Goal: Information Seeking & Learning: Learn about a topic

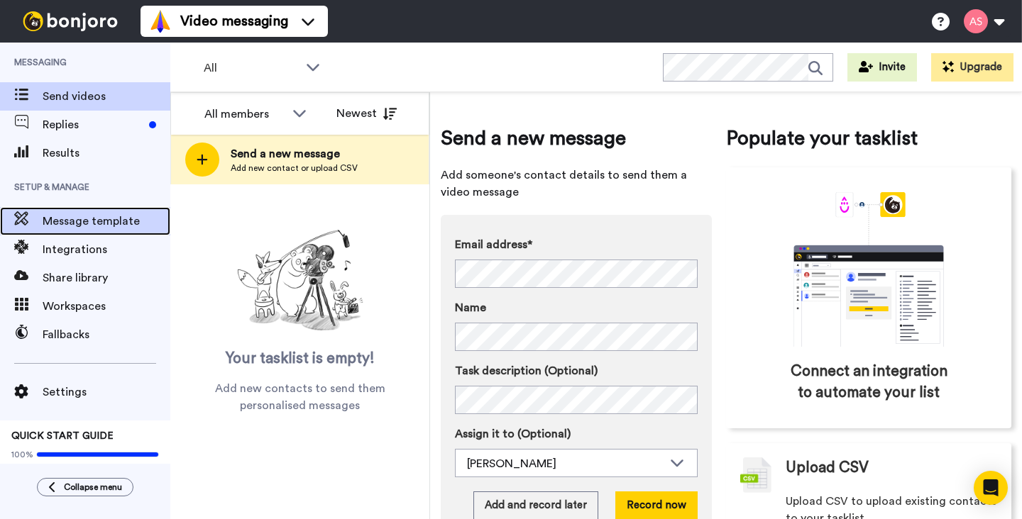
click at [113, 222] on span "Message template" at bounding box center [107, 221] width 128 height 17
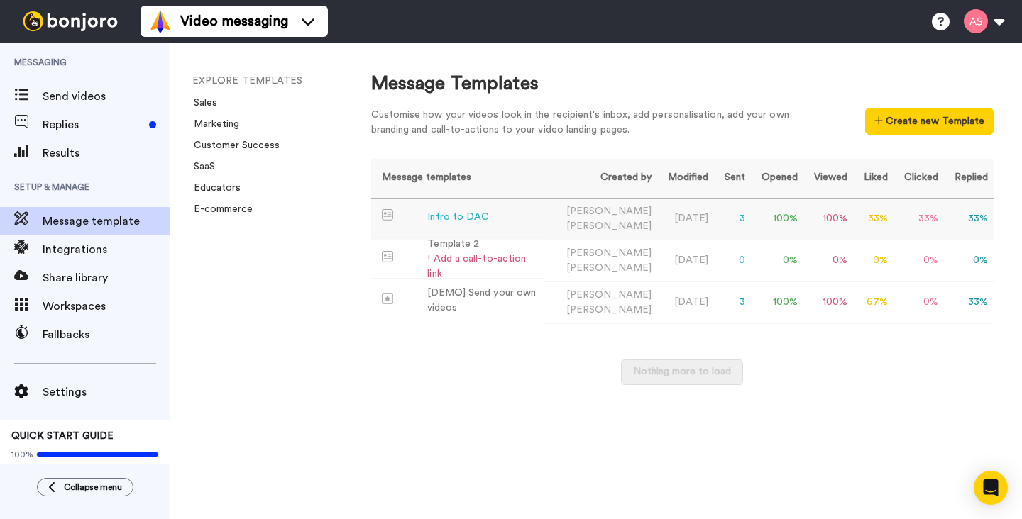
click at [462, 223] on div "Intro to DAC" at bounding box center [458, 217] width 62 height 15
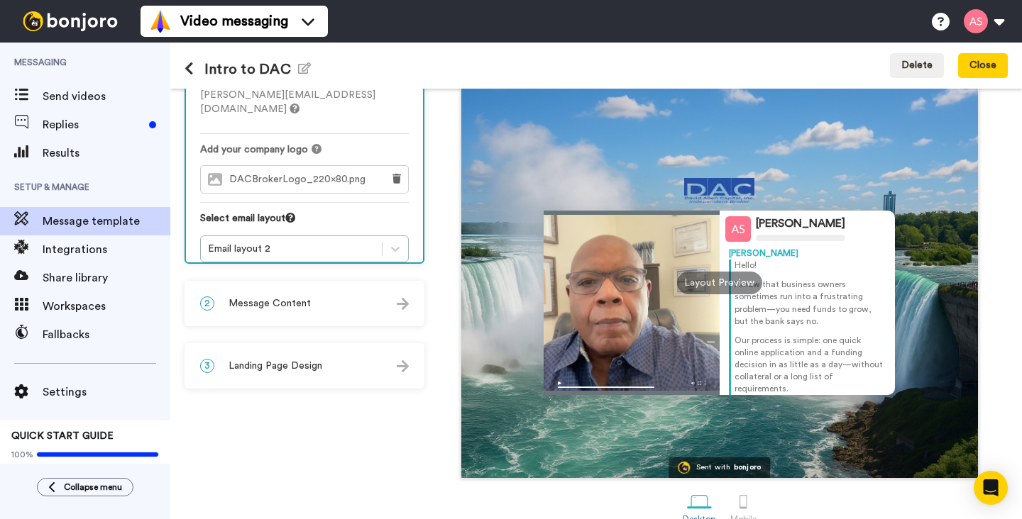
scroll to position [117, 0]
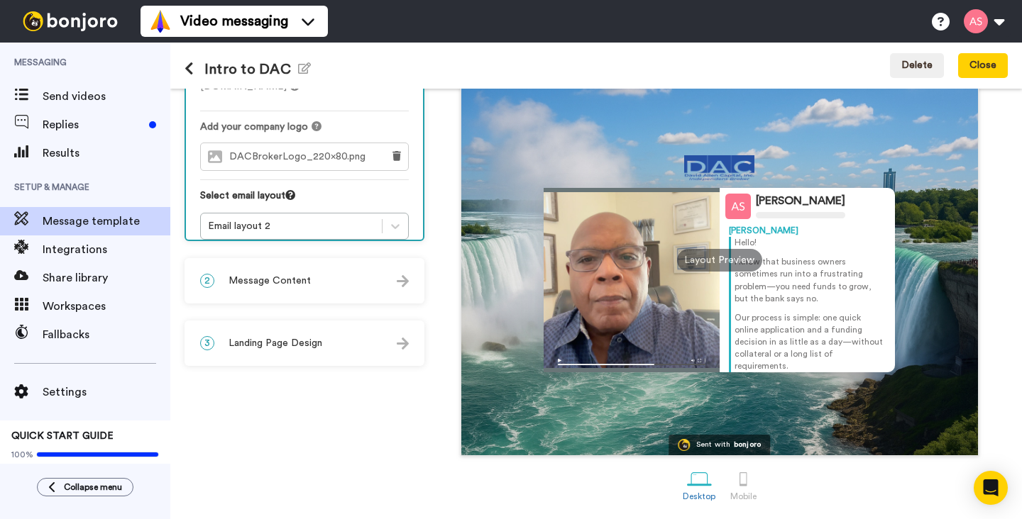
click at [717, 262] on div "Layout Preview" at bounding box center [719, 260] width 85 height 23
click at [742, 482] on div at bounding box center [743, 479] width 25 height 25
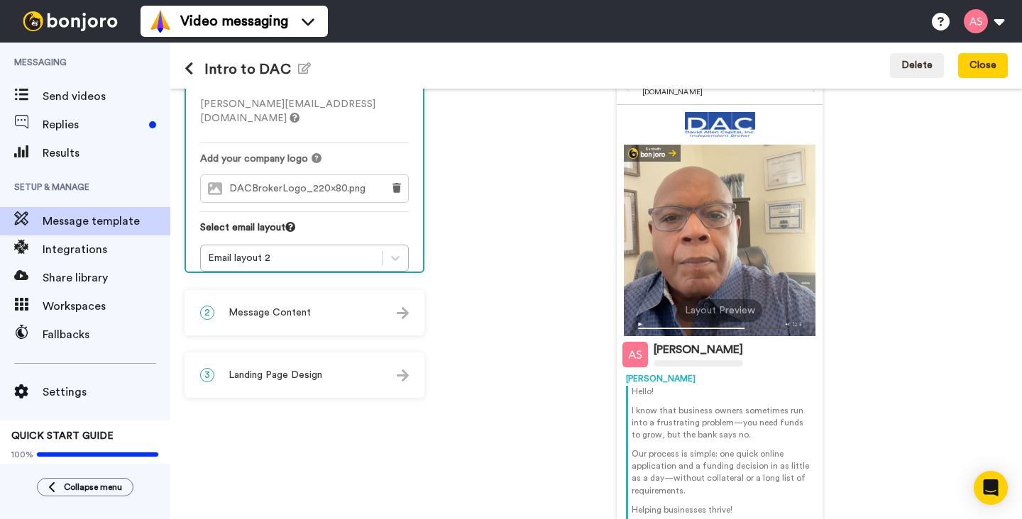
scroll to position [87, 0]
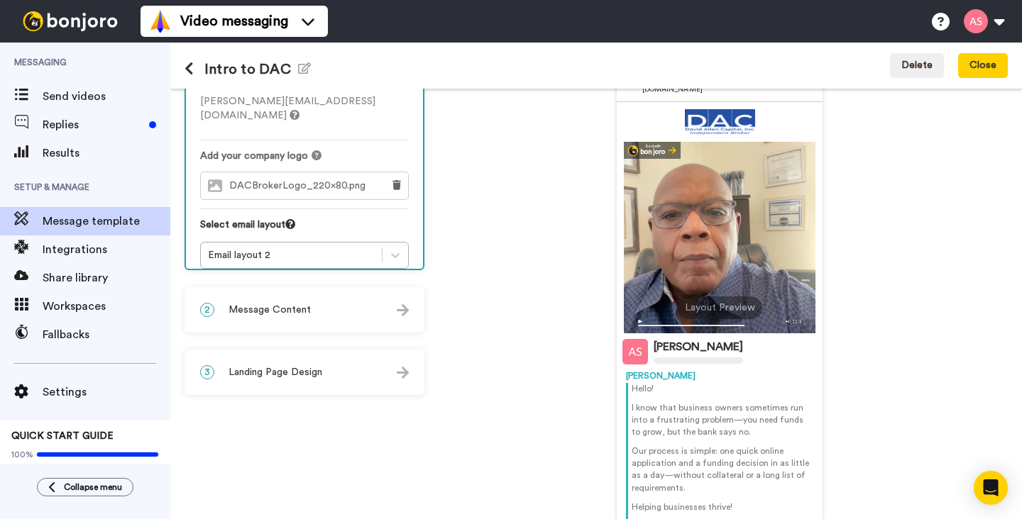
click at [719, 246] on div at bounding box center [720, 238] width 192 height 192
click at [403, 311] on img at bounding box center [403, 310] width 12 height 12
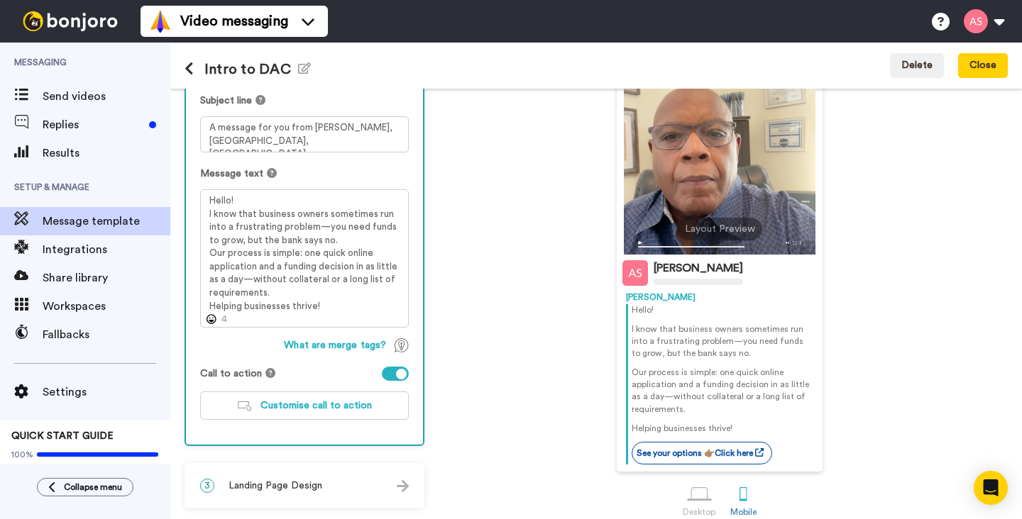
scroll to position [182, 0]
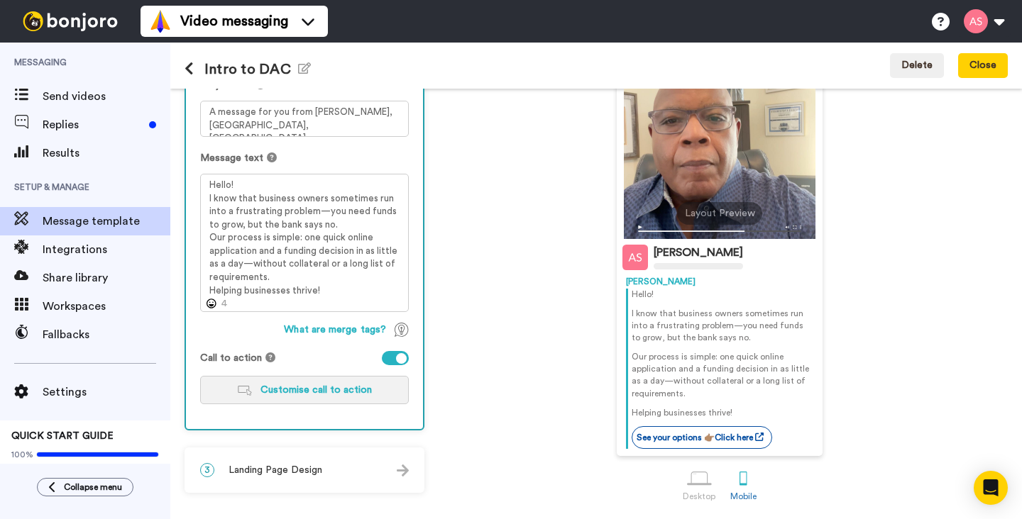
click at [338, 397] on button "Customise call to action" at bounding box center [304, 390] width 209 height 28
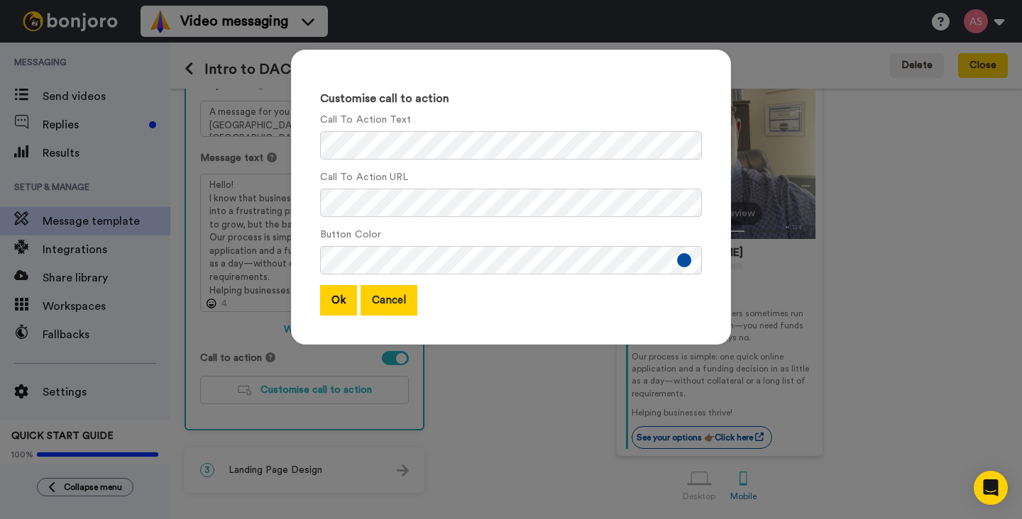
click at [404, 293] on button "Cancel" at bounding box center [388, 300] width 57 height 31
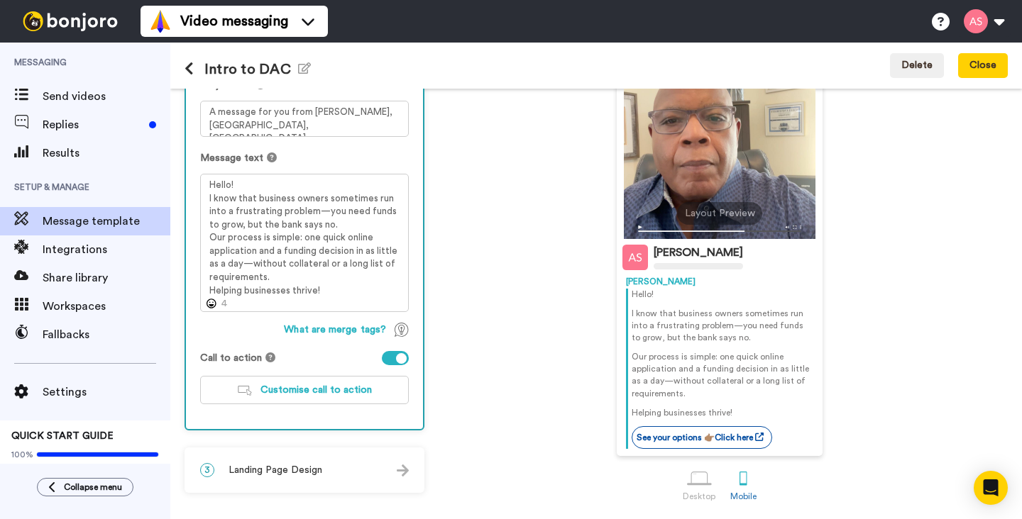
click at [350, 470] on div "3 Landing Page Design" at bounding box center [304, 470] width 237 height 43
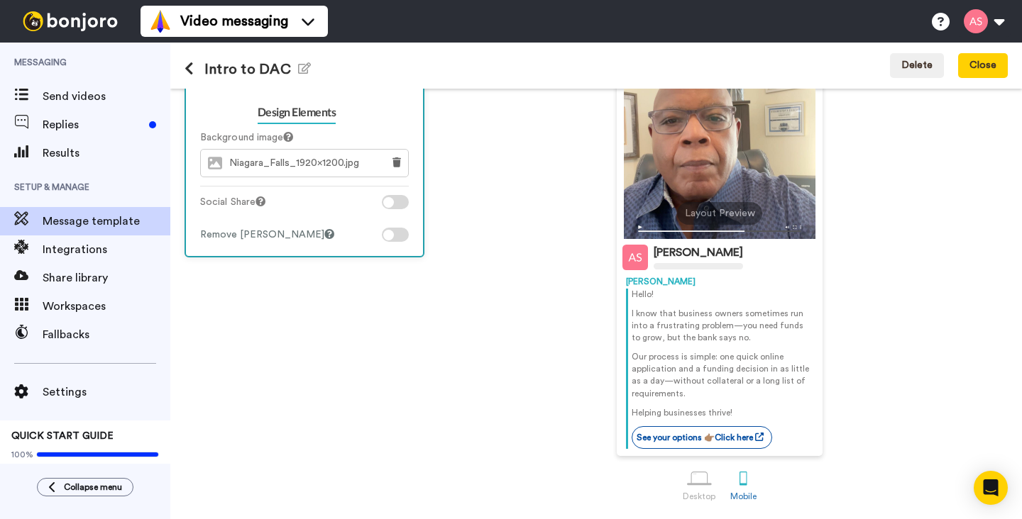
click at [389, 233] on div at bounding box center [388, 235] width 11 height 11
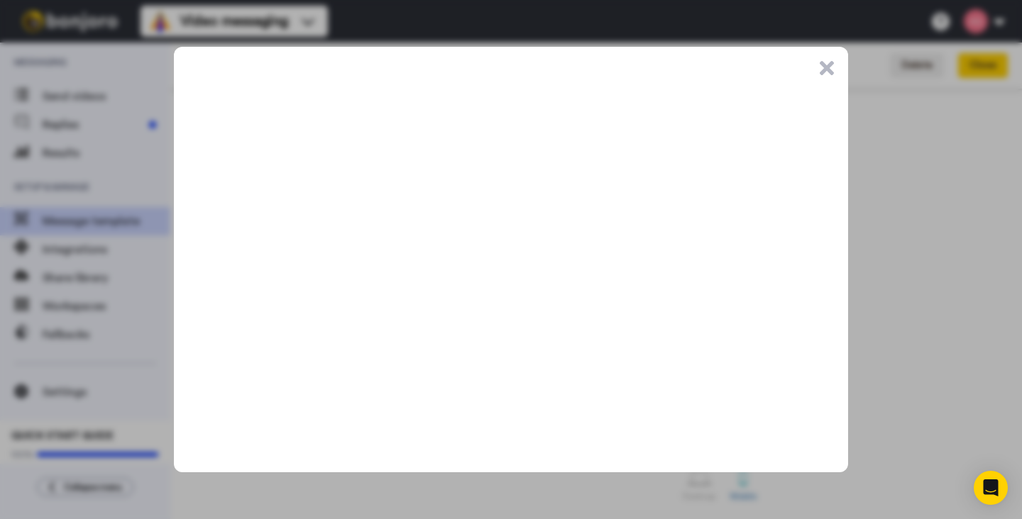
click at [822, 72] on button ".cls-1{stroke-width:0px;}" at bounding box center [826, 68] width 14 height 14
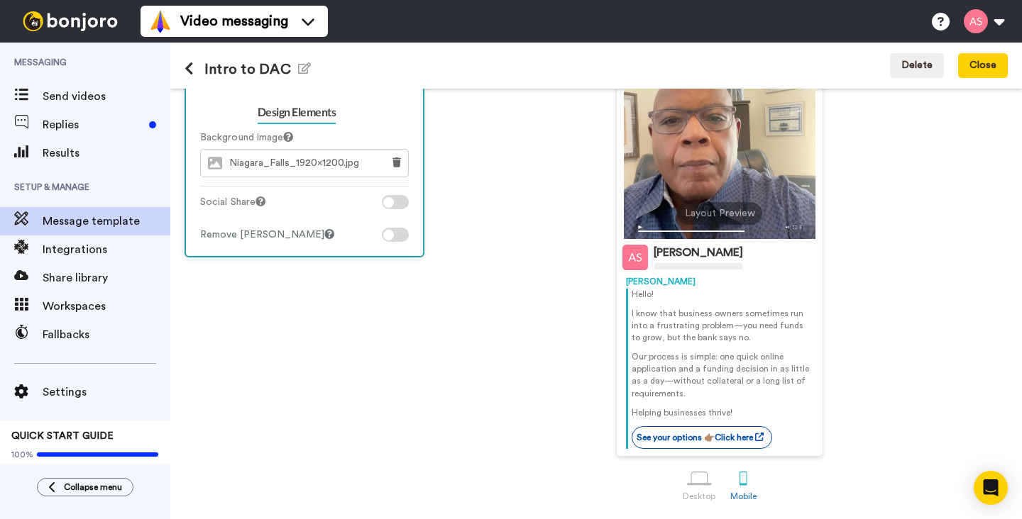
click at [388, 204] on div at bounding box center [388, 202] width 11 height 11
click at [399, 204] on div at bounding box center [401, 202] width 11 height 11
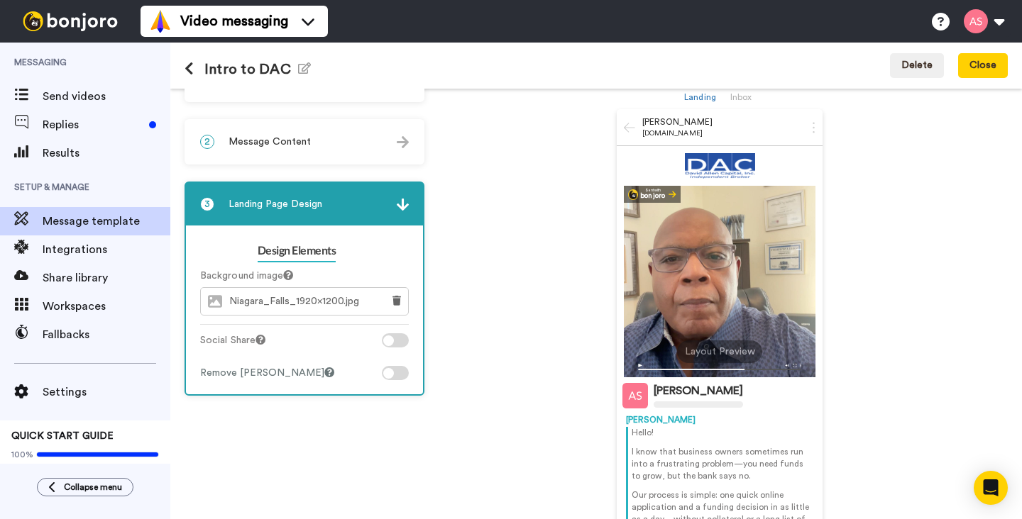
scroll to position [0, 0]
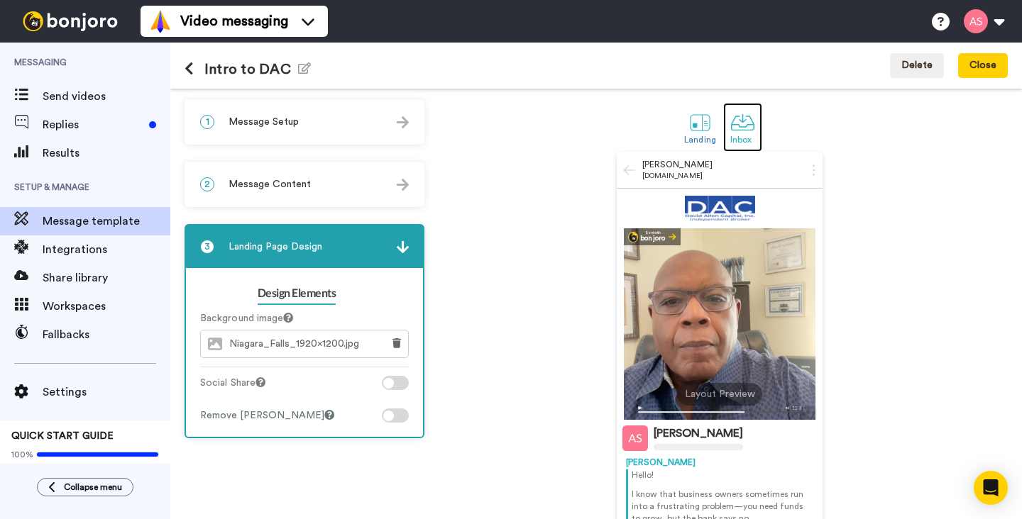
click at [746, 131] on div at bounding box center [742, 122] width 25 height 25
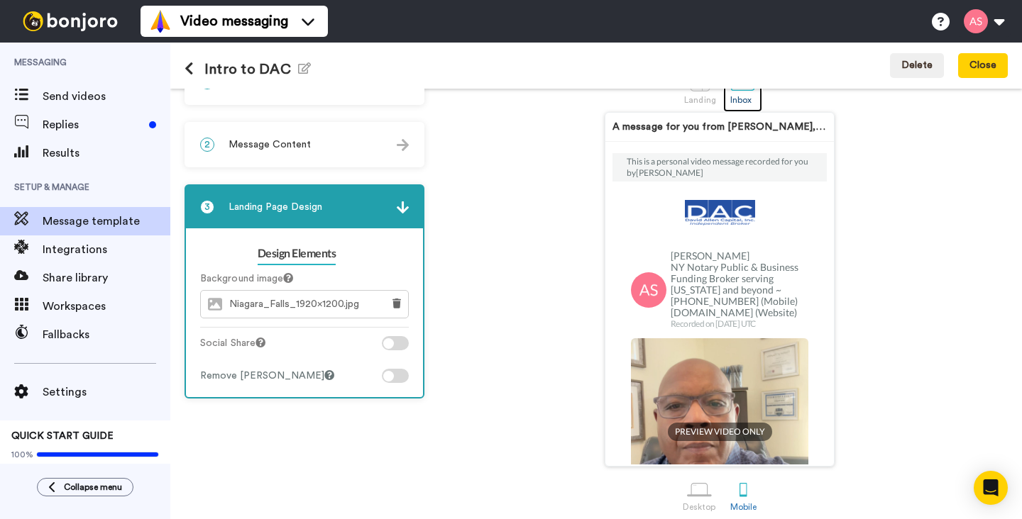
scroll to position [52, 0]
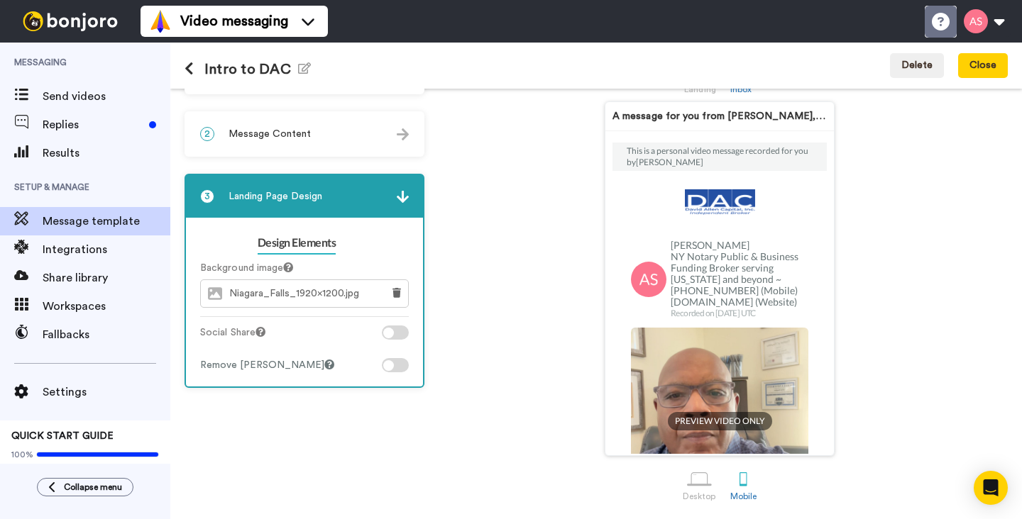
click at [936, 28] on icon at bounding box center [941, 22] width 18 height 18
